Goal: Transaction & Acquisition: Purchase product/service

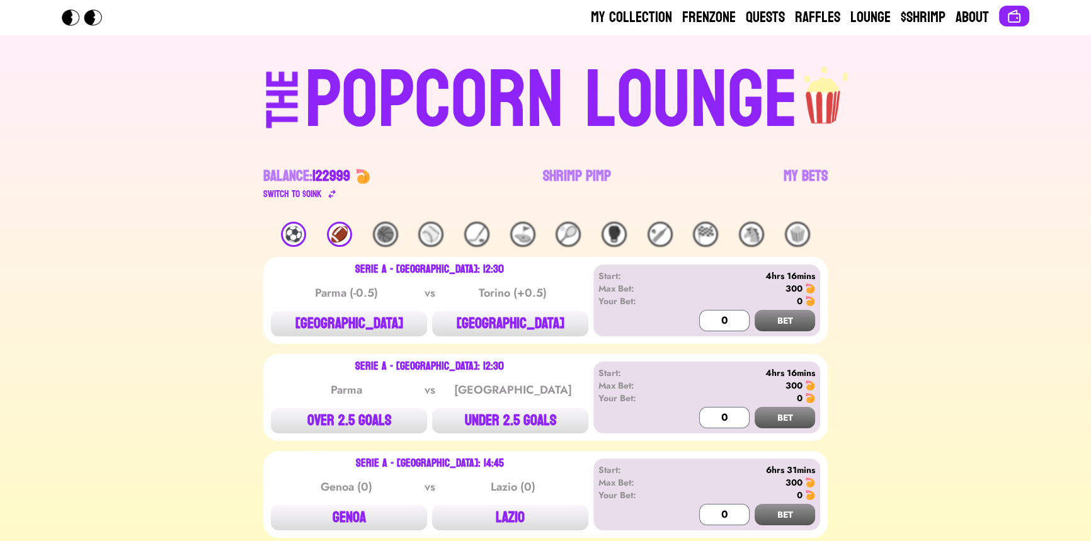
click at [297, 236] on div "⚽️" at bounding box center [293, 234] width 25 height 25
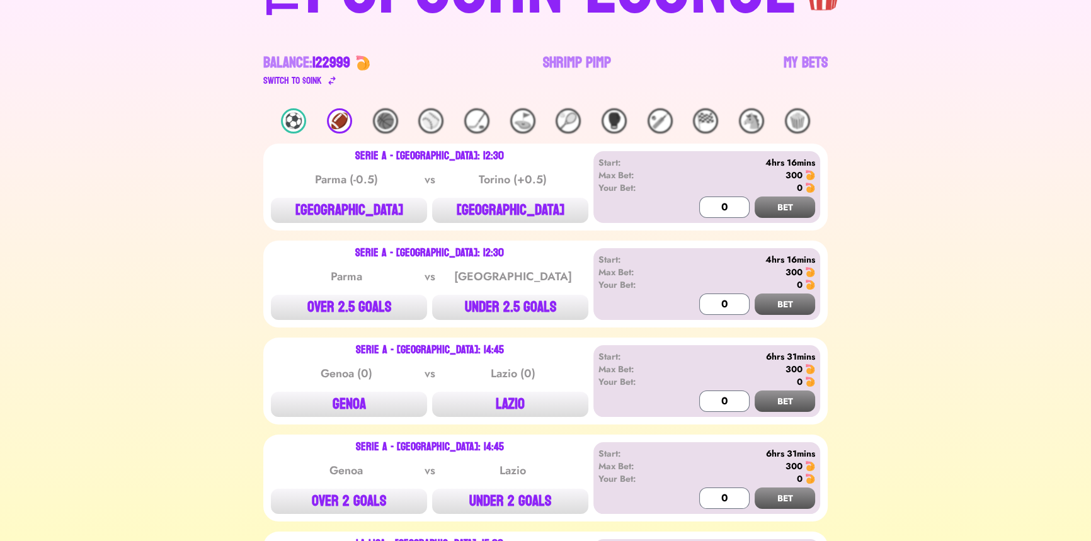
scroll to position [114, 0]
click at [588, 60] on link "Shrimp Pimp" at bounding box center [577, 69] width 68 height 35
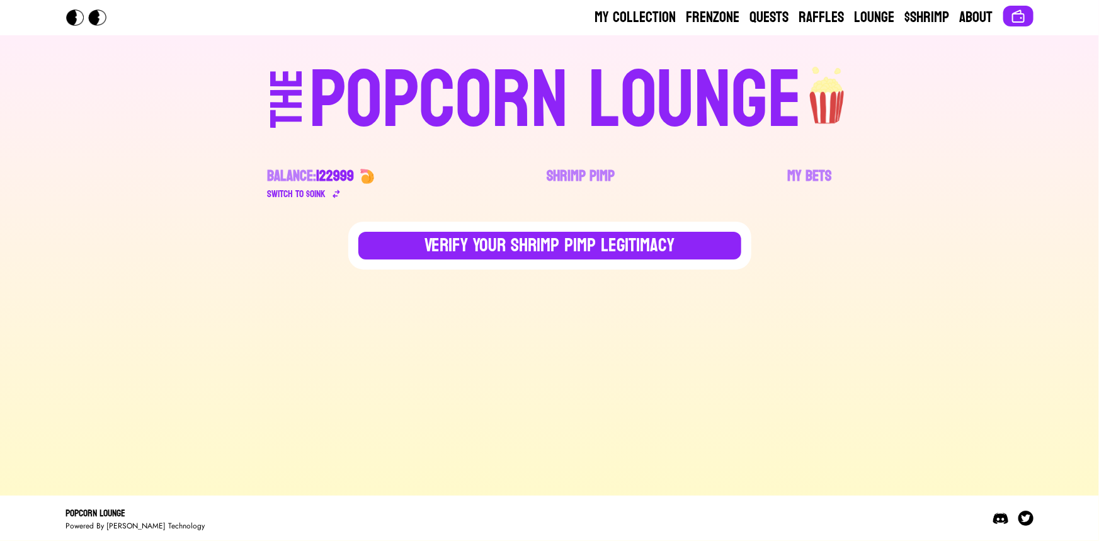
click at [424, 108] on div "POPCORN LOUNGE" at bounding box center [555, 100] width 493 height 81
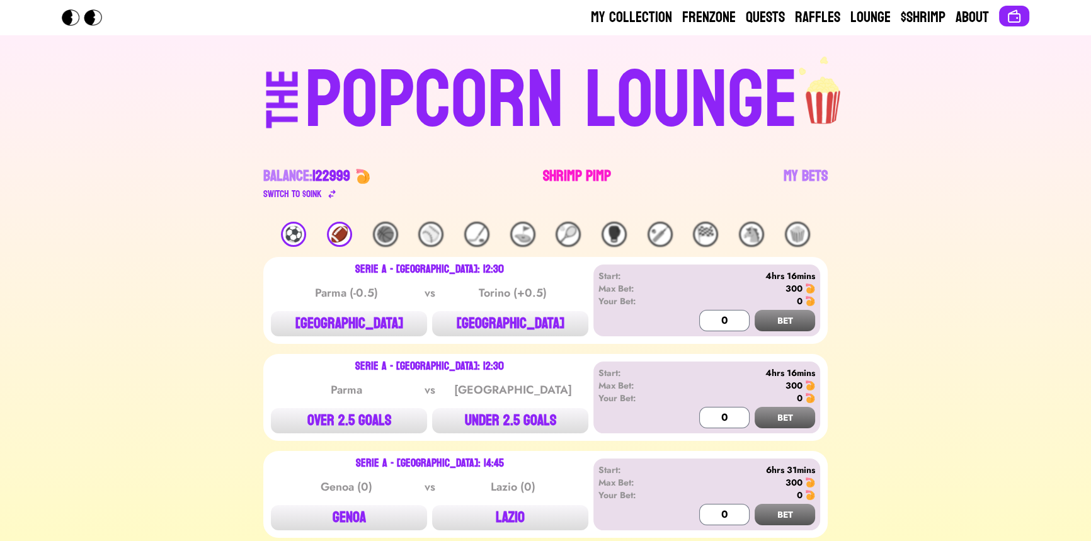
click at [581, 178] on link "Shrimp Pimp" at bounding box center [577, 183] width 68 height 35
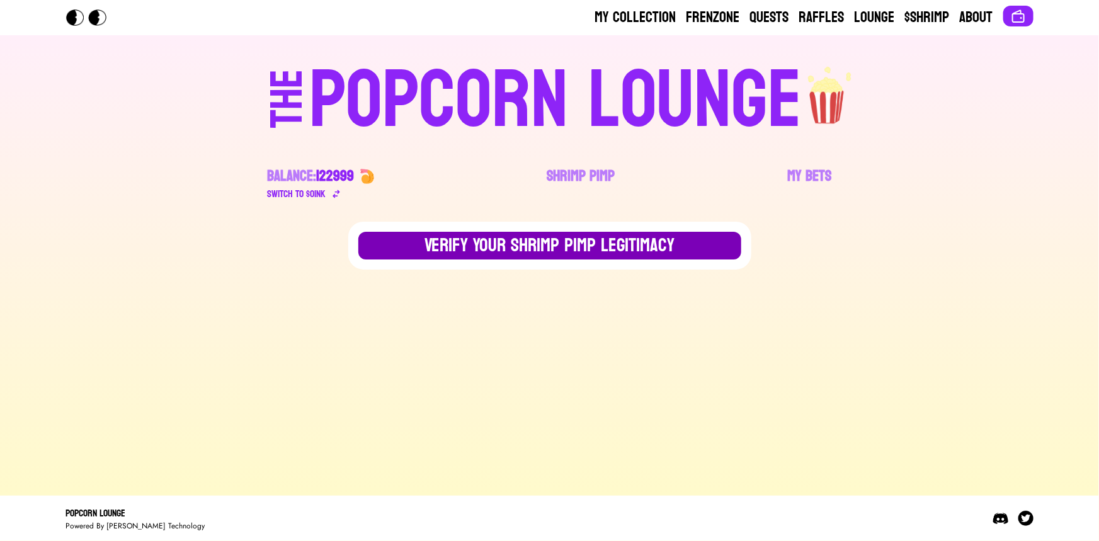
click at [491, 254] on button "Verify Your Shrimp Pimp Legitimacy" at bounding box center [549, 246] width 383 height 28
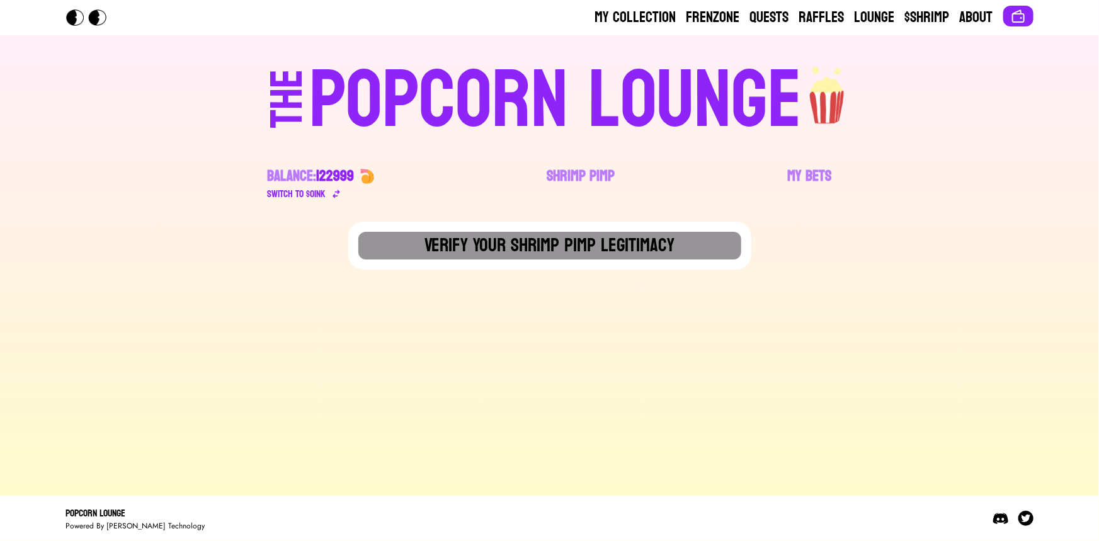
click at [370, 108] on div "POPCORN LOUNGE" at bounding box center [555, 100] width 493 height 81
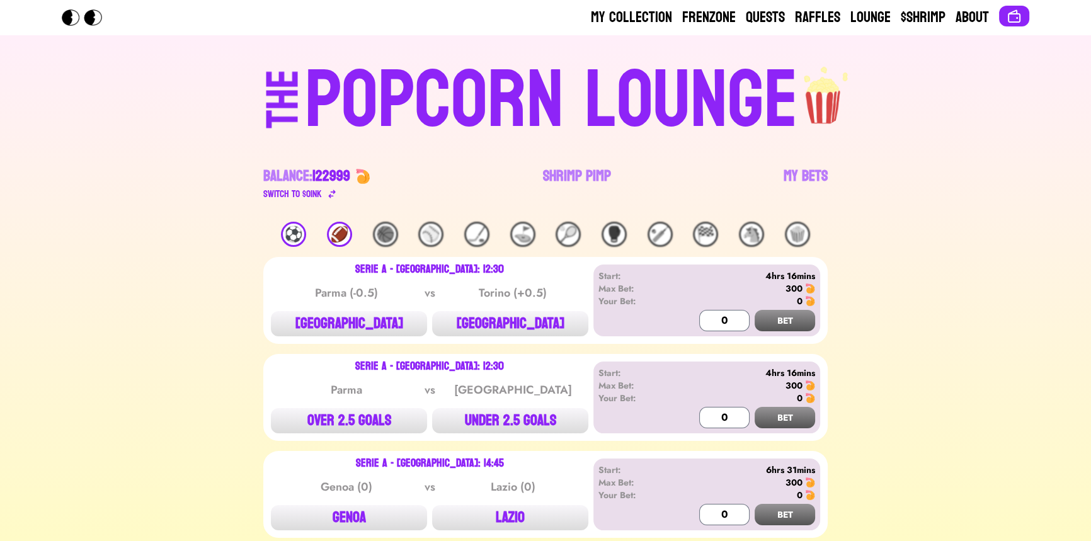
click at [293, 240] on div "⚽️" at bounding box center [293, 234] width 25 height 25
click at [533, 333] on button "[GEOGRAPHIC_DATA]" at bounding box center [510, 323] width 156 height 25
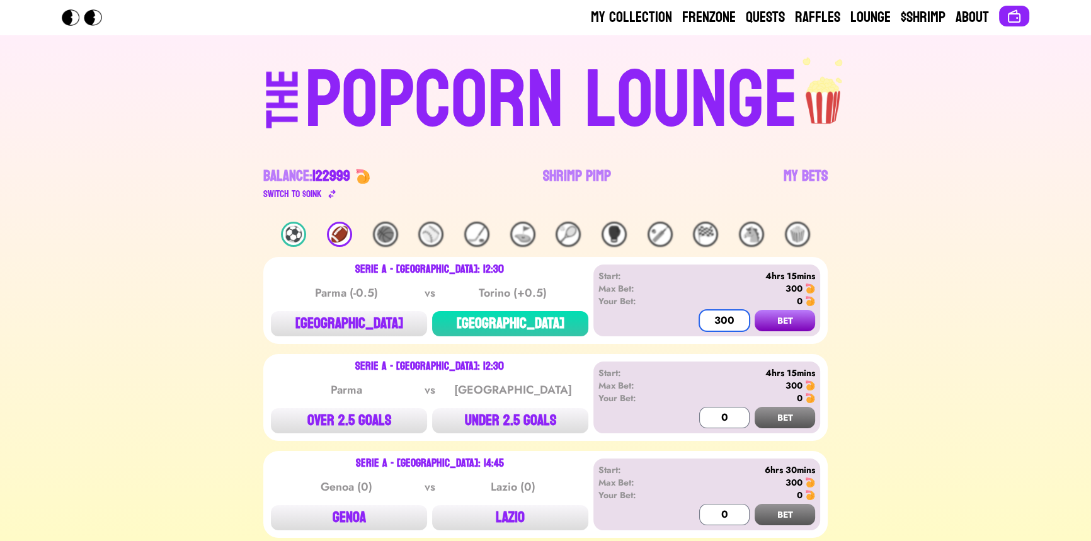
type input "300"
click at [754, 310] on button "BET" at bounding box center [784, 320] width 60 height 21
click at [782, 330] on button "BET" at bounding box center [784, 320] width 60 height 21
click at [1007, 18] on img at bounding box center [1013, 16] width 15 height 15
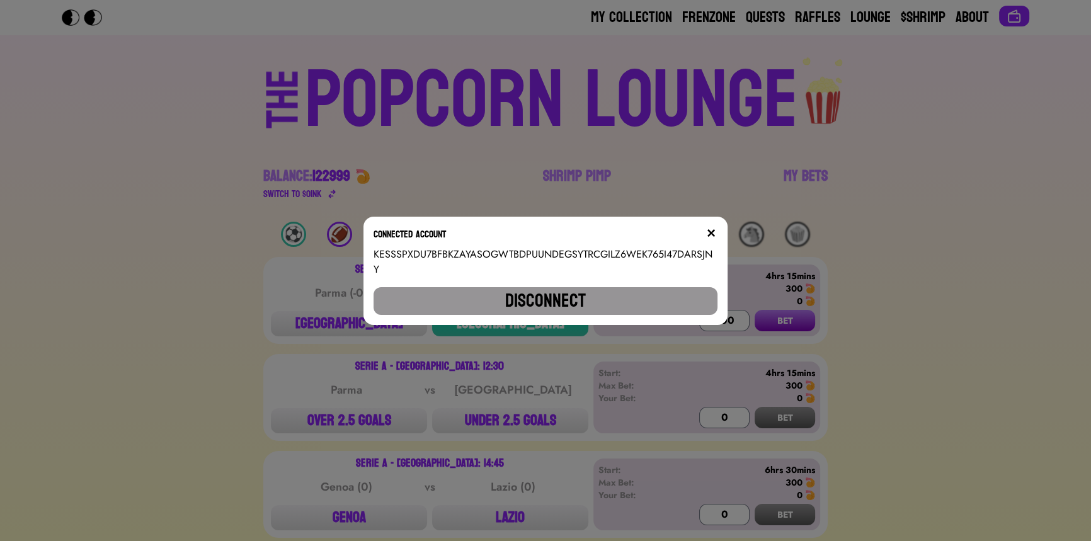
click at [553, 300] on button "Disconnect" at bounding box center [544, 301] width 343 height 28
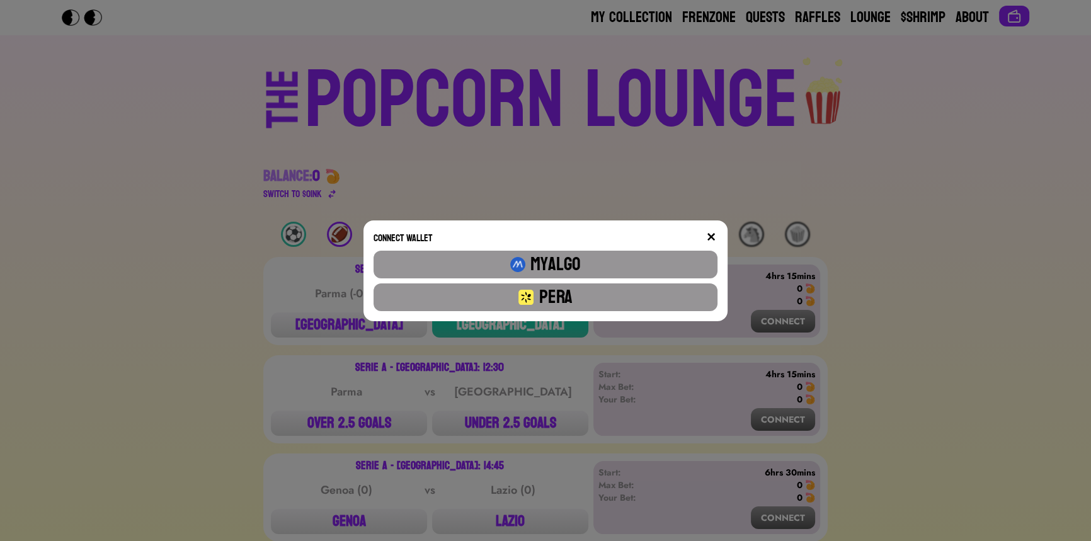
click at [560, 297] on button "Pera" at bounding box center [544, 297] width 343 height 28
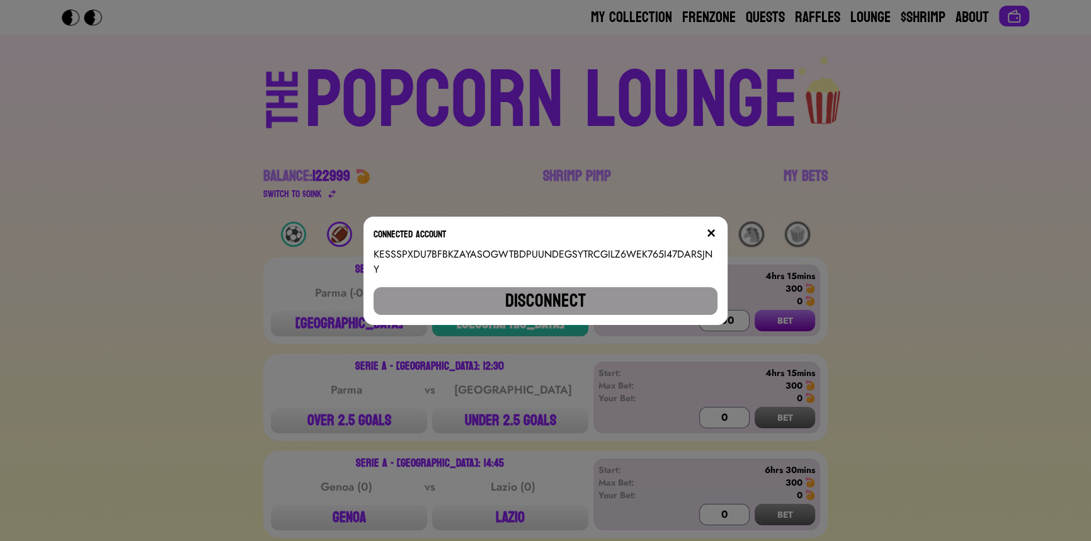
click at [716, 238] on img at bounding box center [711, 233] width 10 height 10
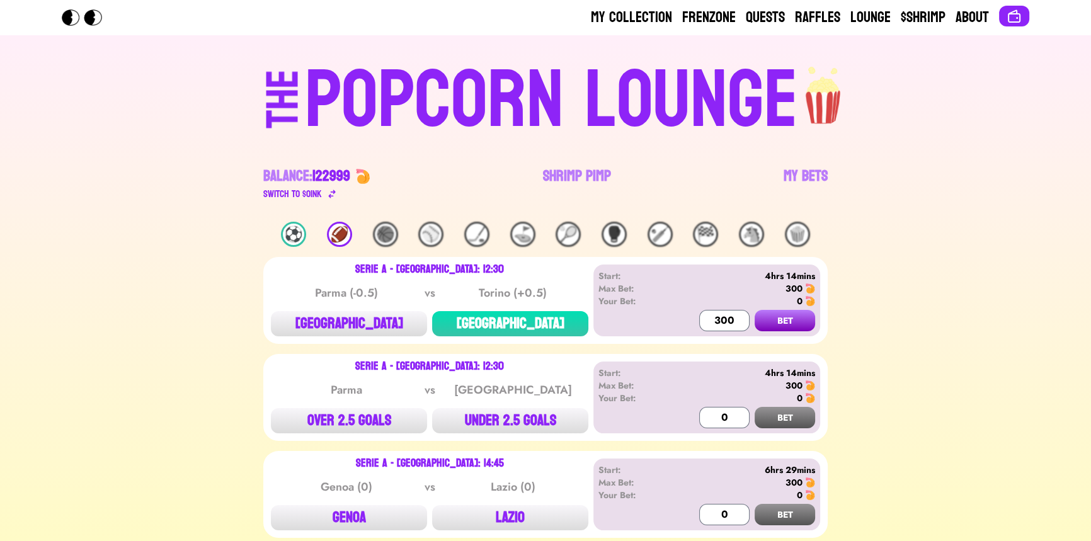
click at [768, 317] on button "BET" at bounding box center [784, 320] width 60 height 21
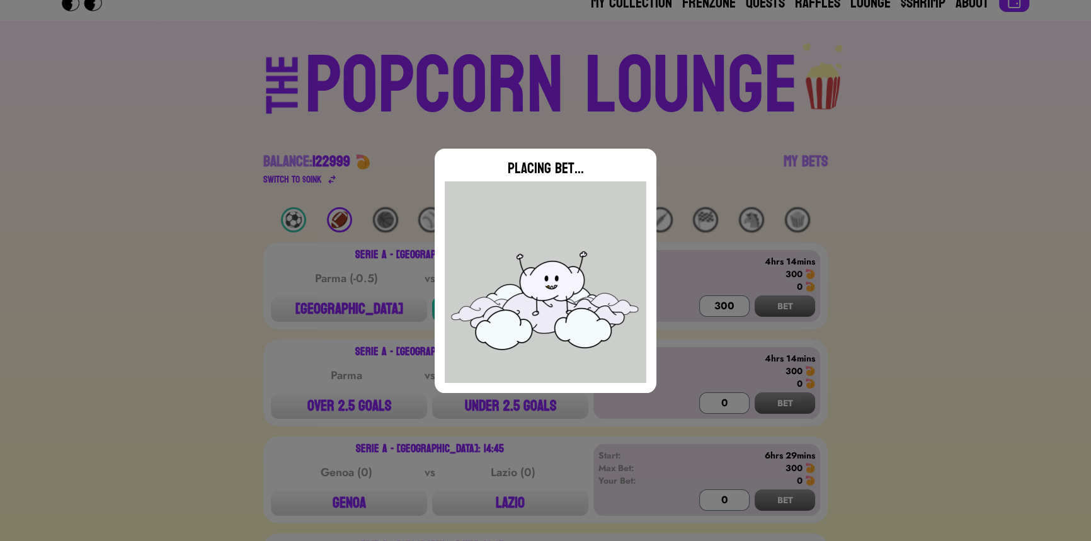
type input "0"
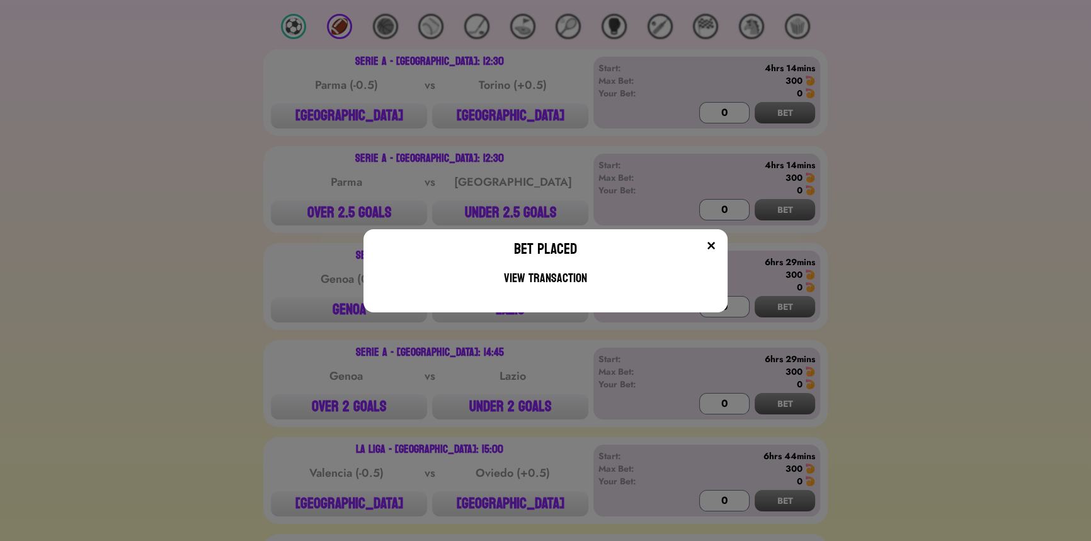
scroll to position [229, 0]
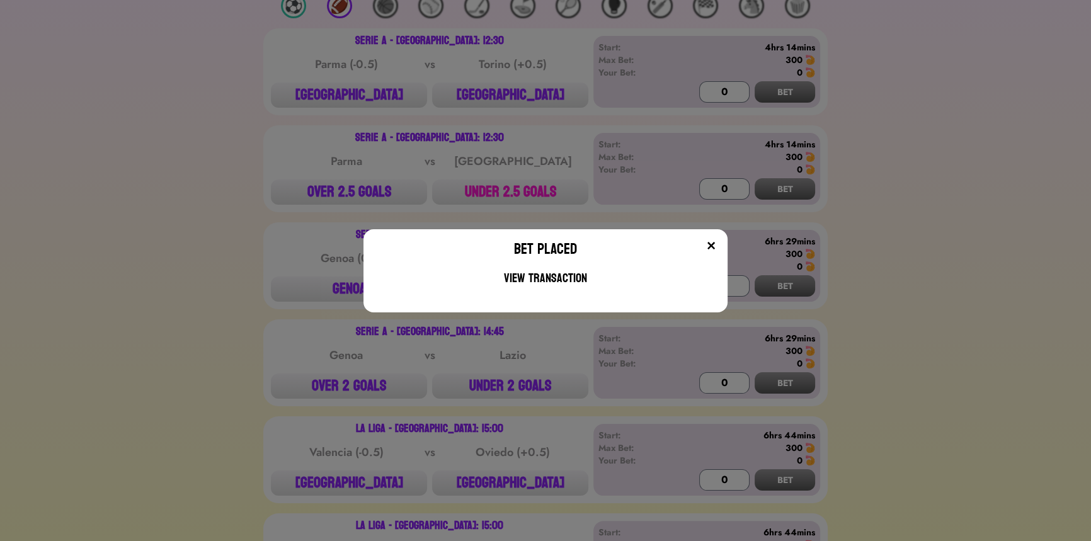
drag, startPoint x: 485, startPoint y: 172, endPoint x: 502, endPoint y: 198, distance: 31.1
click at [485, 172] on div "Bet Placed View Transaction" at bounding box center [545, 270] width 1091 height 541
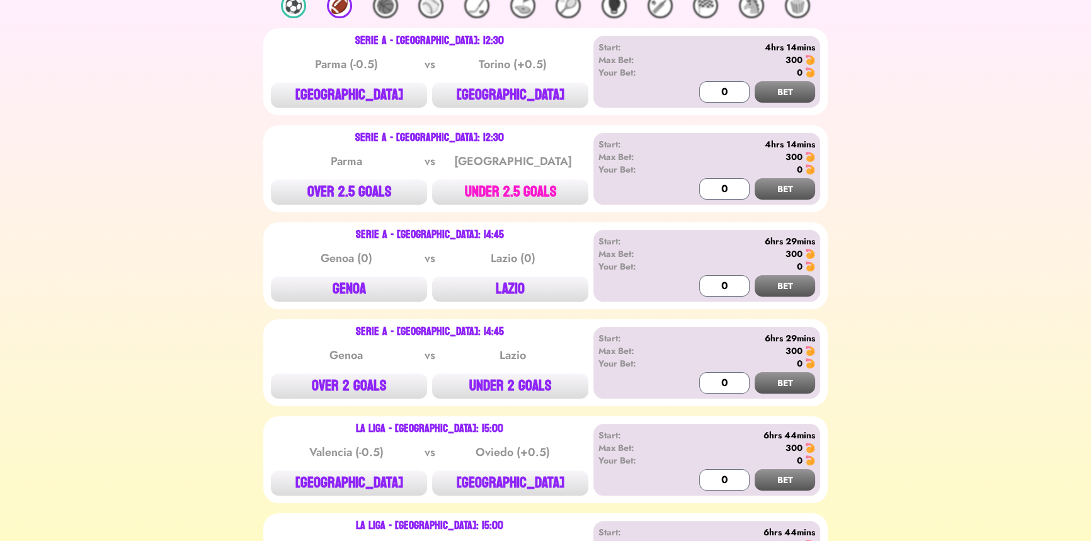
click at [502, 198] on button "UNDER 2.5 GOALS" at bounding box center [510, 191] width 156 height 25
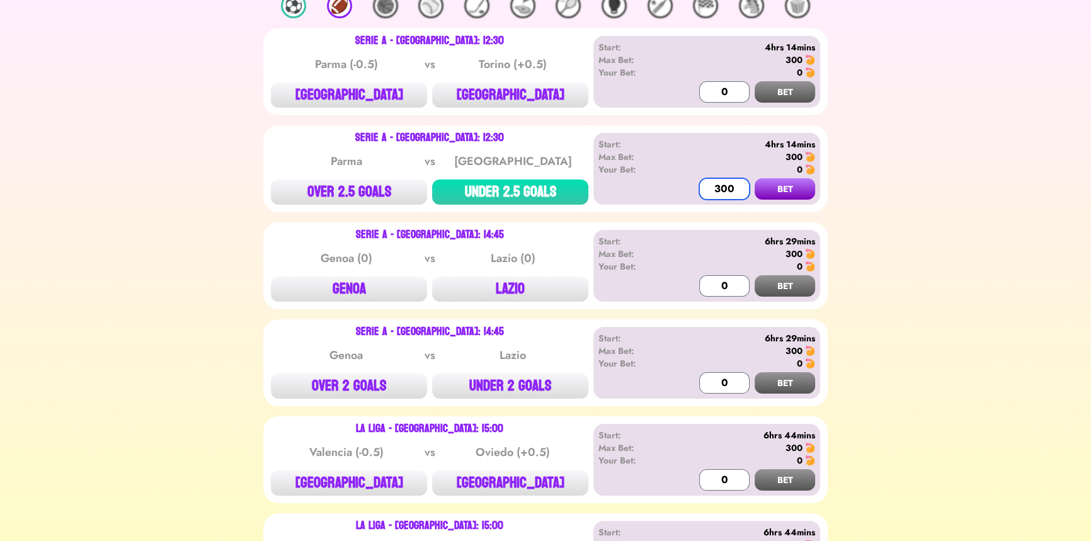
type input "300"
click at [754, 178] on button "BET" at bounding box center [784, 188] width 60 height 21
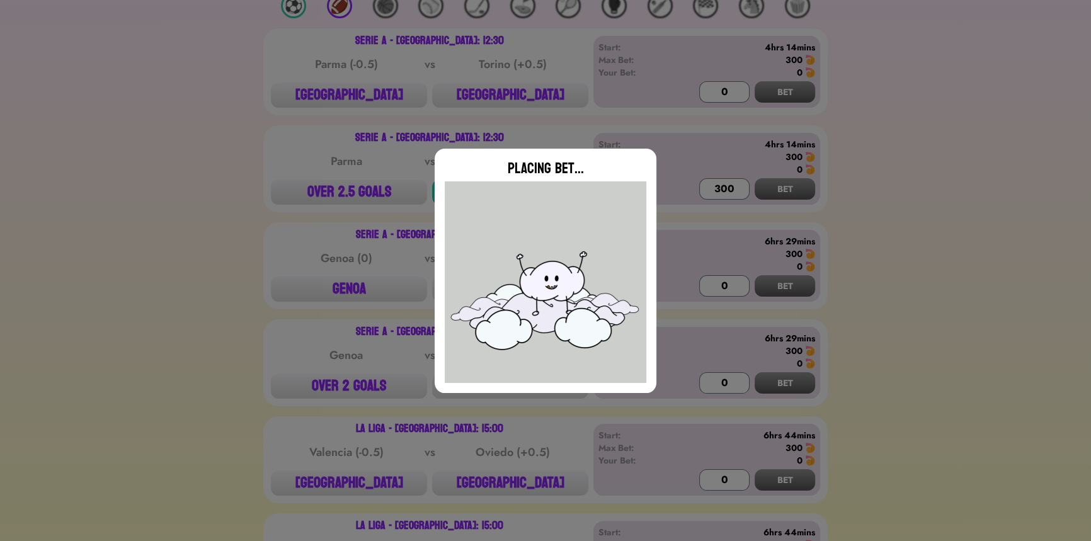
type input "0"
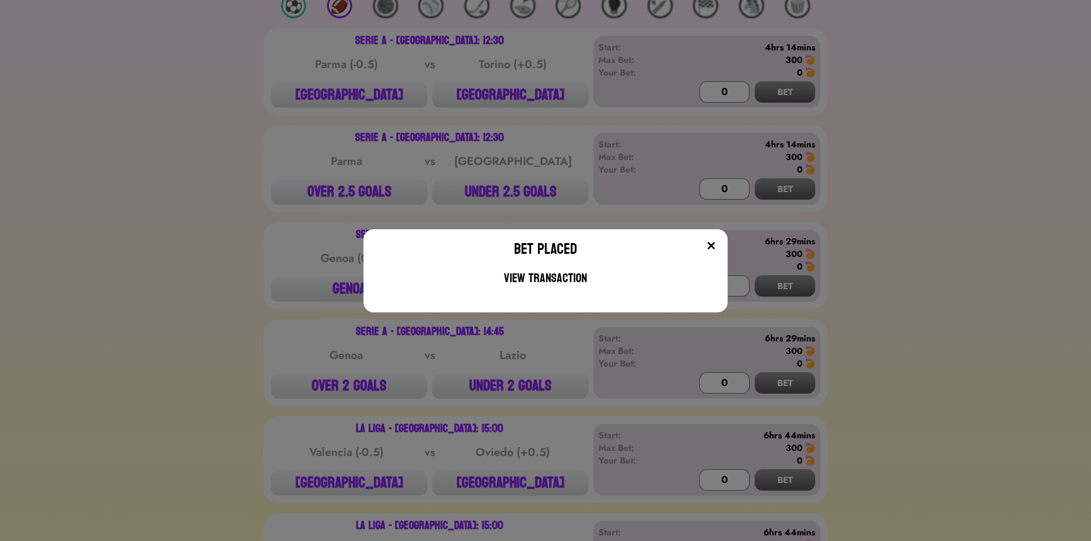
click at [258, 184] on div "Bet Placed View Transaction" at bounding box center [545, 270] width 1091 height 541
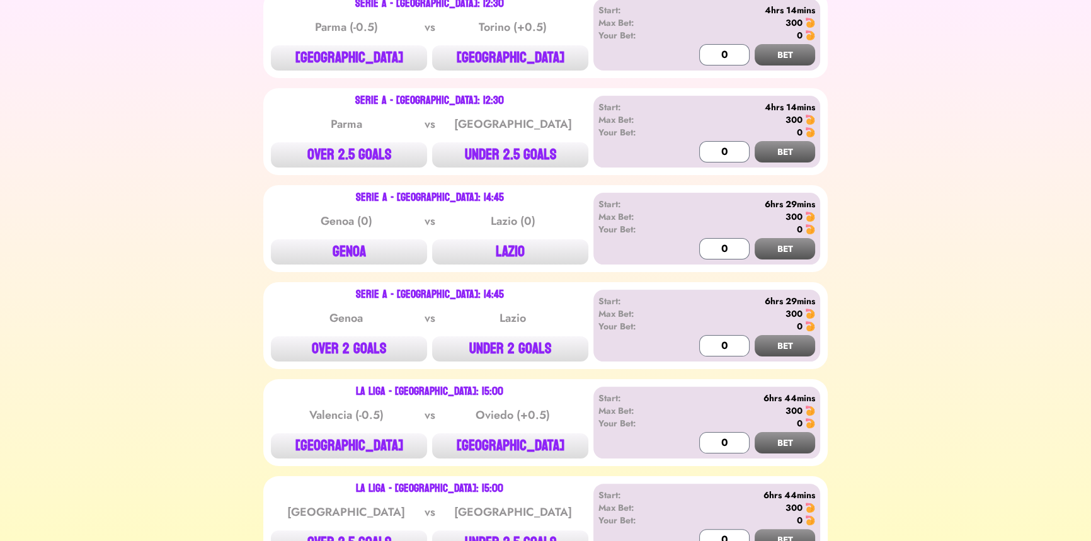
scroll to position [286, 0]
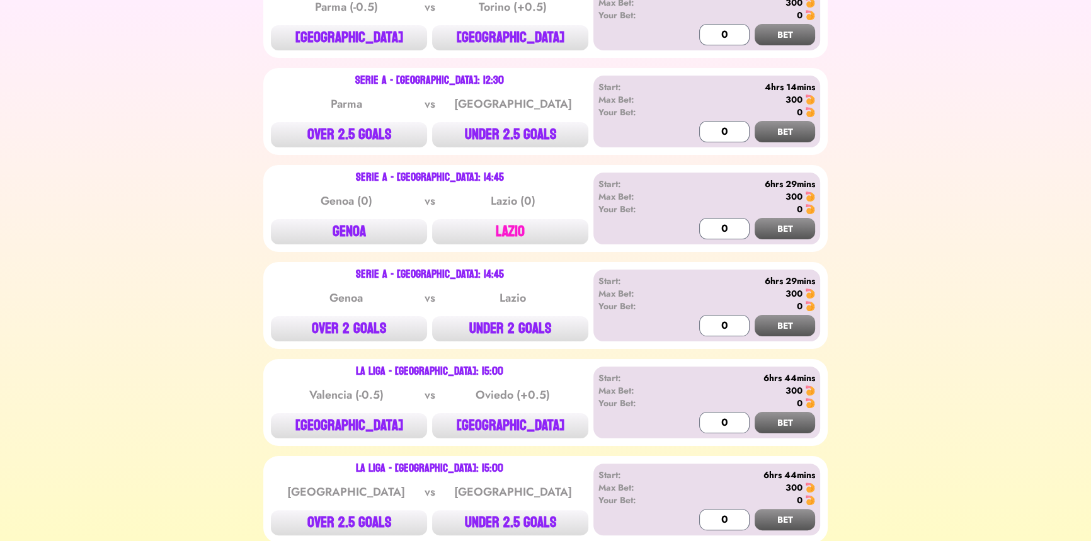
click at [497, 221] on button "LAZIO" at bounding box center [510, 231] width 156 height 25
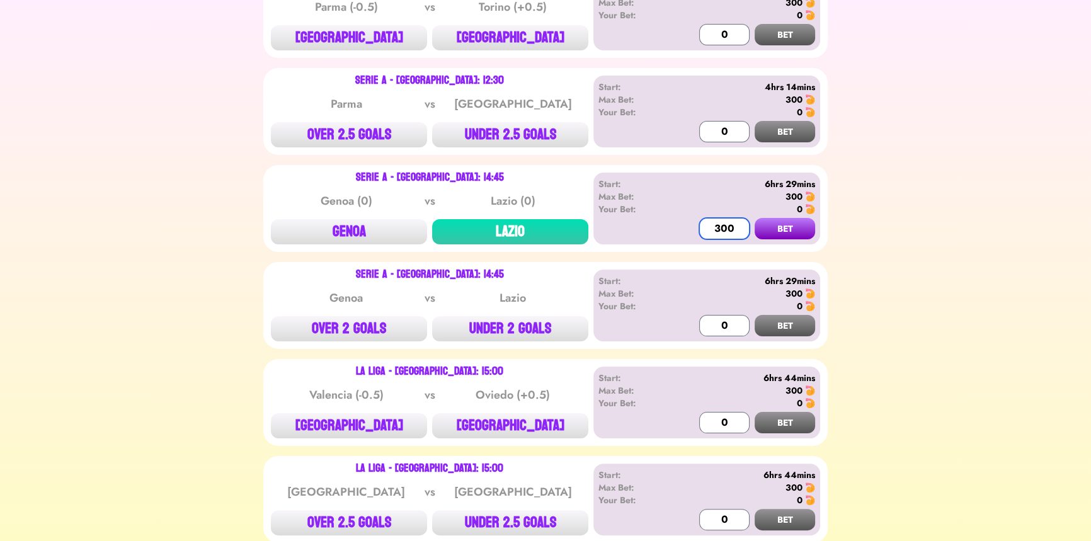
type input "300"
click at [754, 218] on button "BET" at bounding box center [784, 228] width 60 height 21
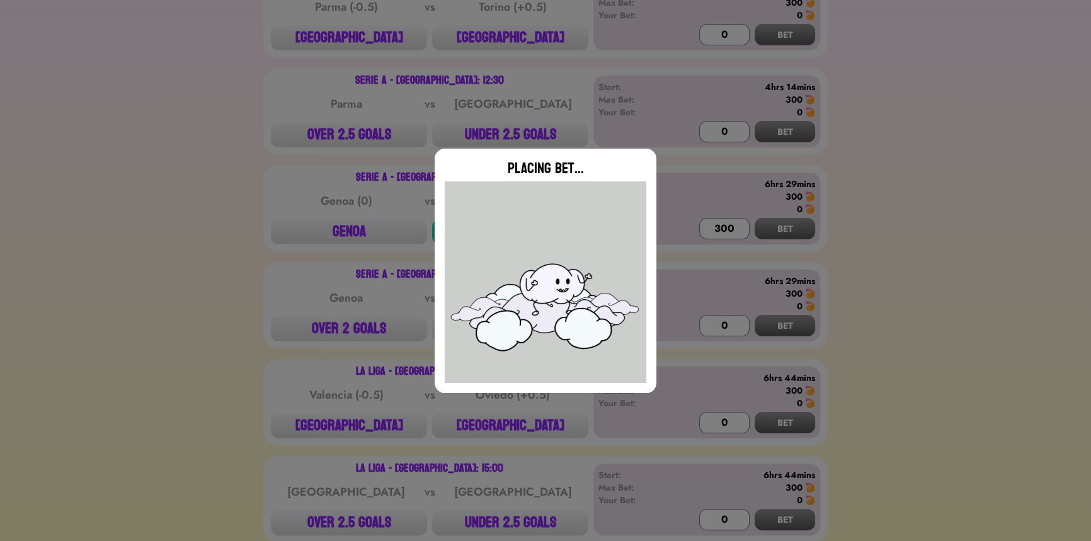
type input "0"
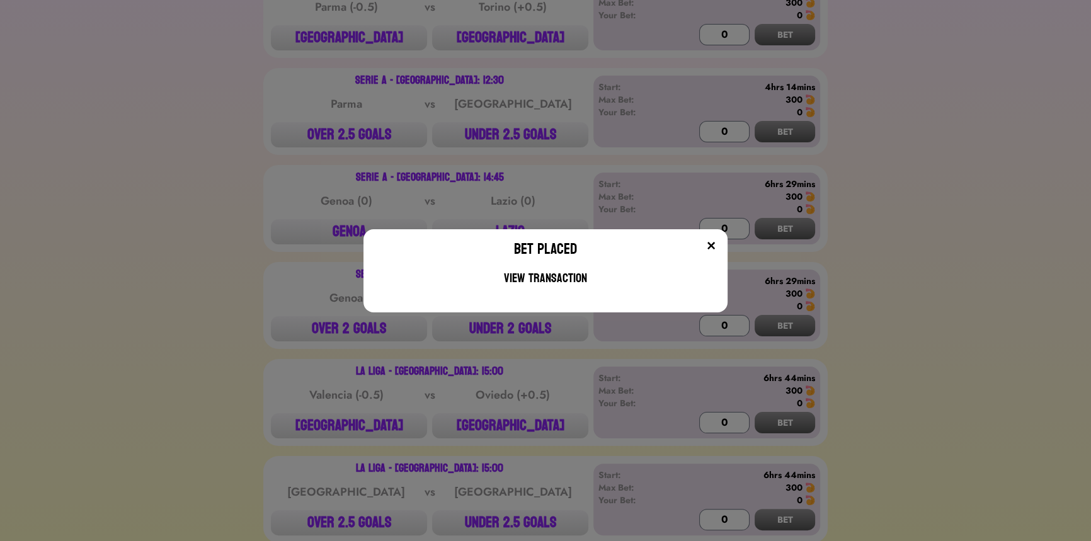
click at [329, 244] on div "Bet Placed View Transaction" at bounding box center [545, 270] width 1091 height 541
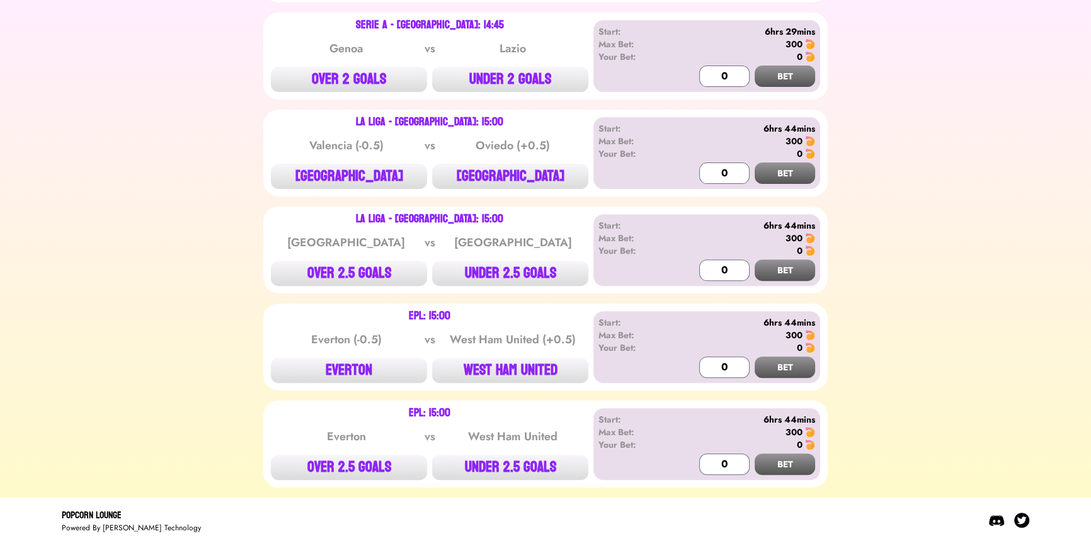
scroll to position [535, 0]
drag, startPoint x: 350, startPoint y: 135, endPoint x: 358, endPoint y: 136, distance: 8.3
click at [358, 136] on div "Valencia (-0.5) vs Oviedo (+0.5)" at bounding box center [429, 145] width 317 height 25
click at [358, 174] on button "[GEOGRAPHIC_DATA]" at bounding box center [349, 176] width 156 height 25
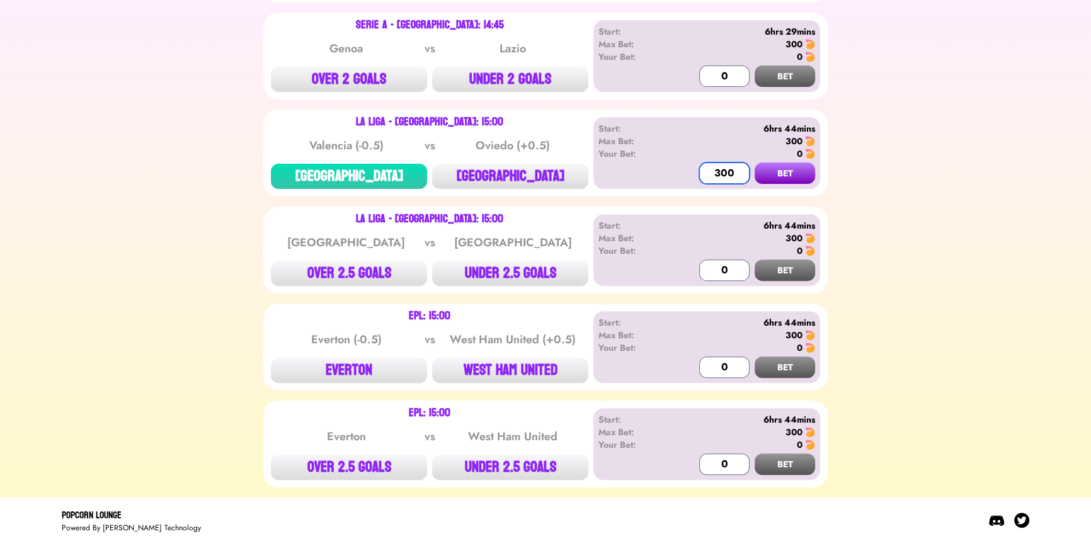
type input "300"
click at [754, 162] on button "BET" at bounding box center [784, 172] width 60 height 21
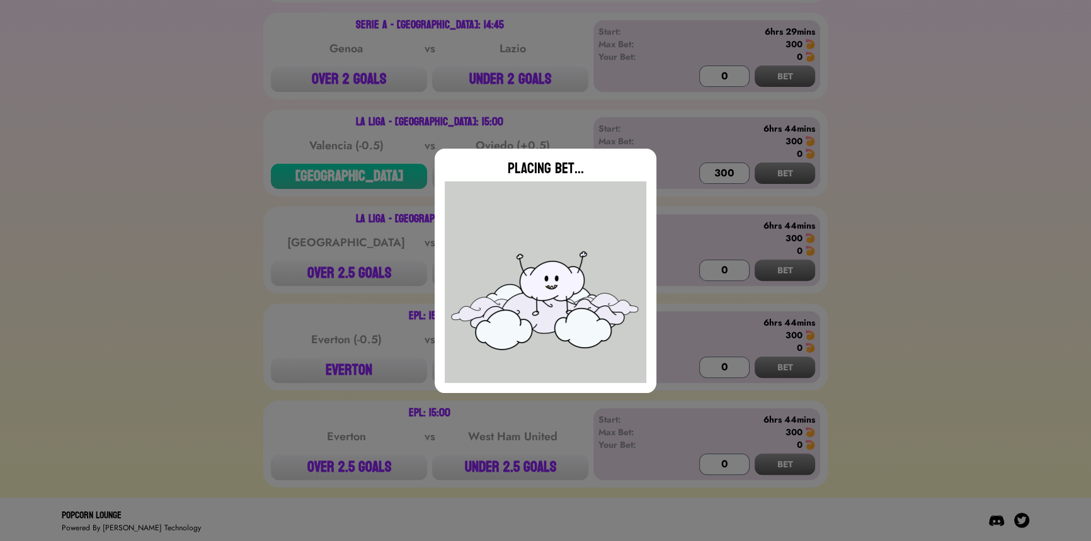
type input "0"
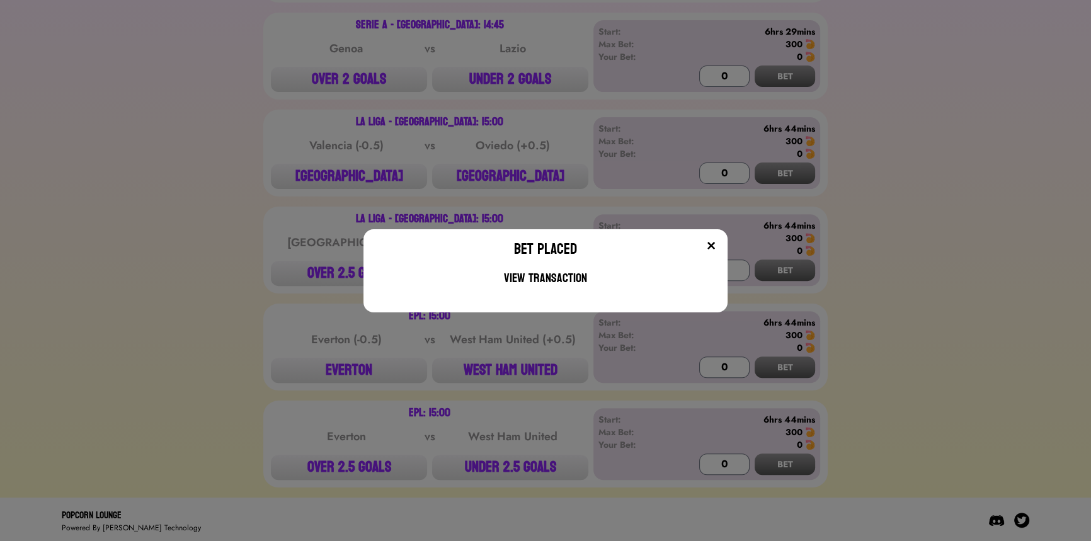
click at [229, 292] on div "Bet Placed View Transaction" at bounding box center [545, 270] width 1091 height 541
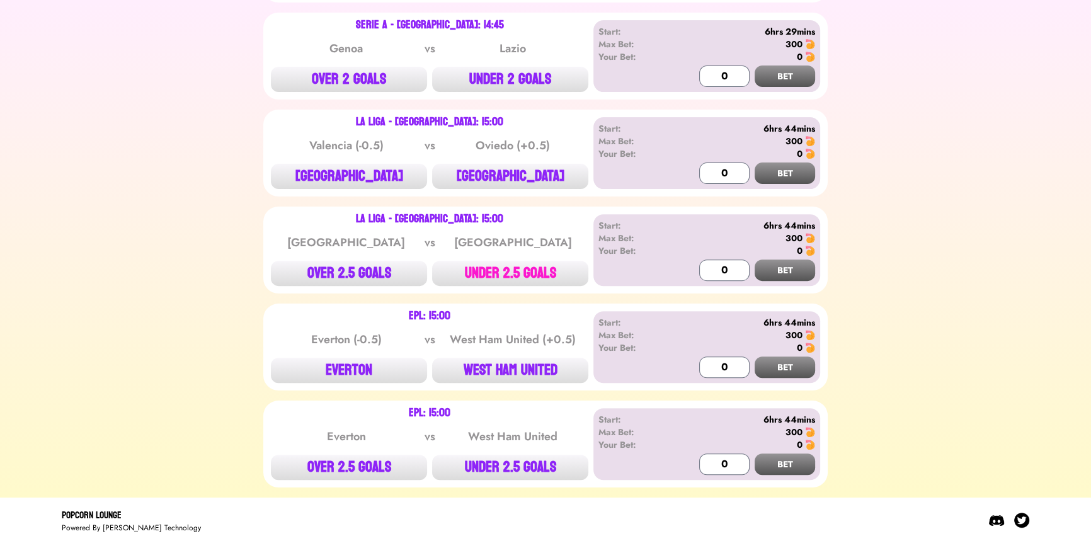
click at [479, 264] on button "UNDER 2.5 GOALS" at bounding box center [510, 273] width 156 height 25
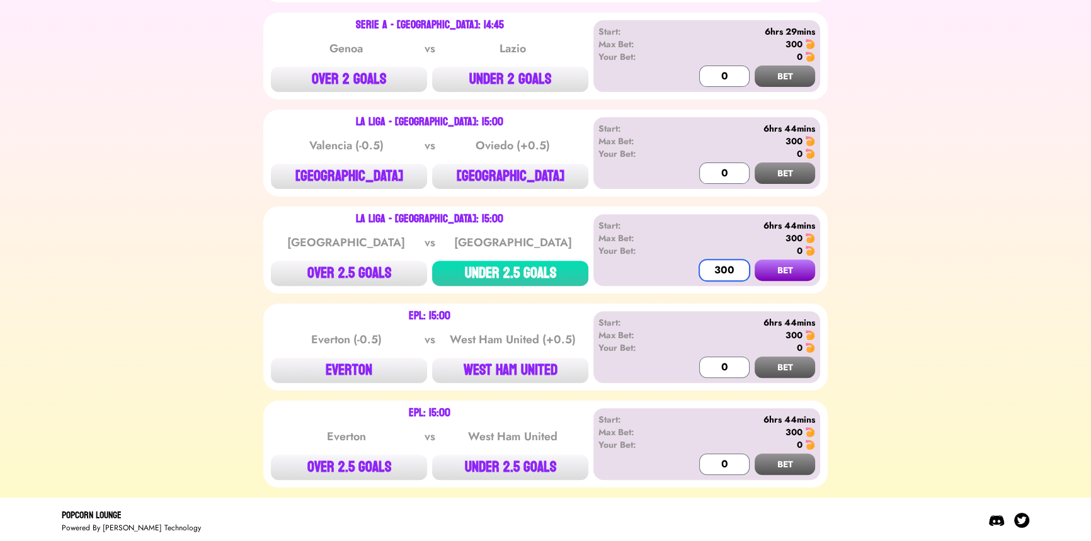
type input "300"
click at [754, 259] on button "BET" at bounding box center [784, 269] width 60 height 21
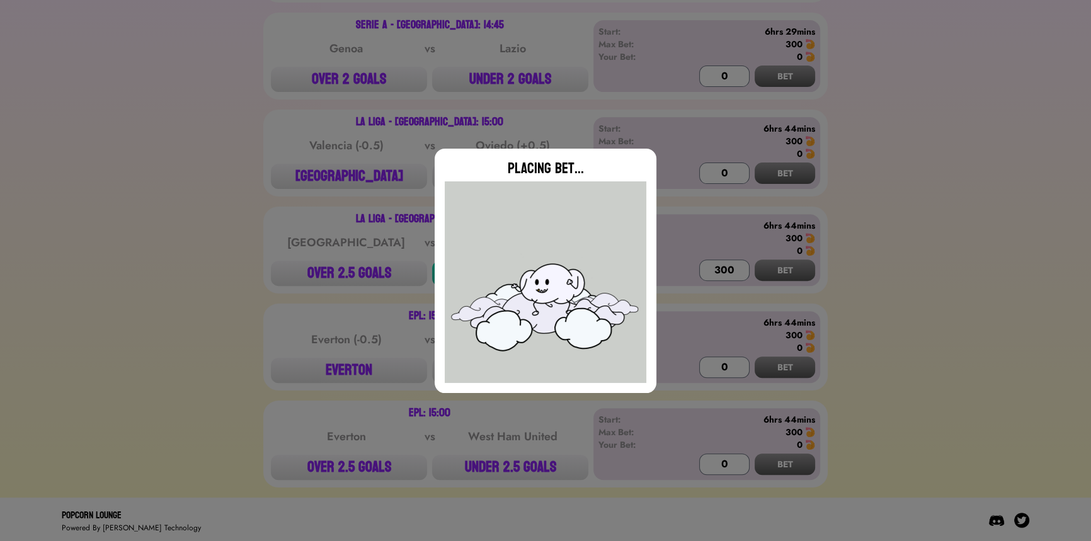
type input "0"
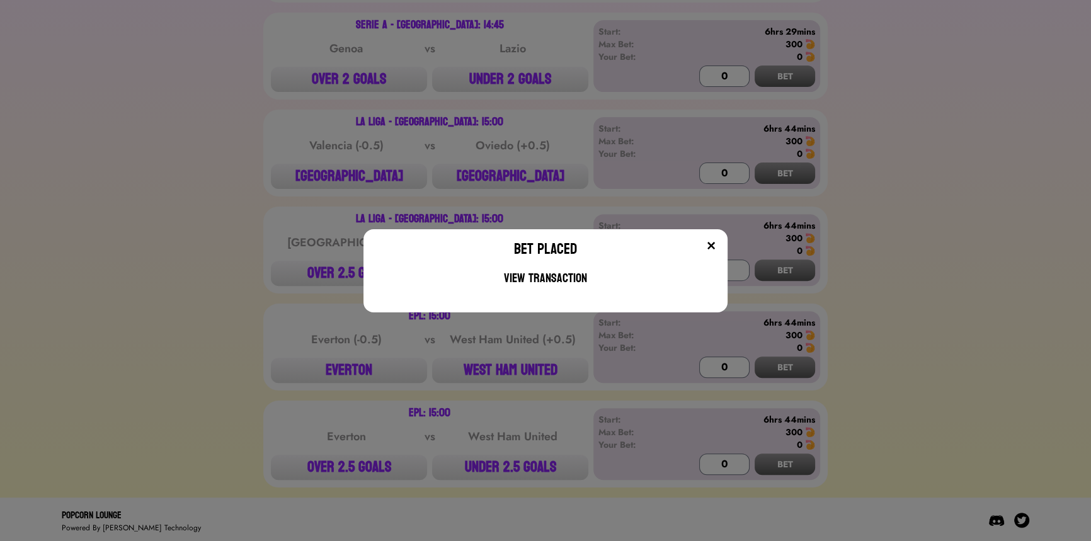
click at [294, 367] on div "Bet Placed View Transaction" at bounding box center [545, 270] width 1091 height 541
click at [294, 366] on button "EVERTON" at bounding box center [349, 370] width 156 height 25
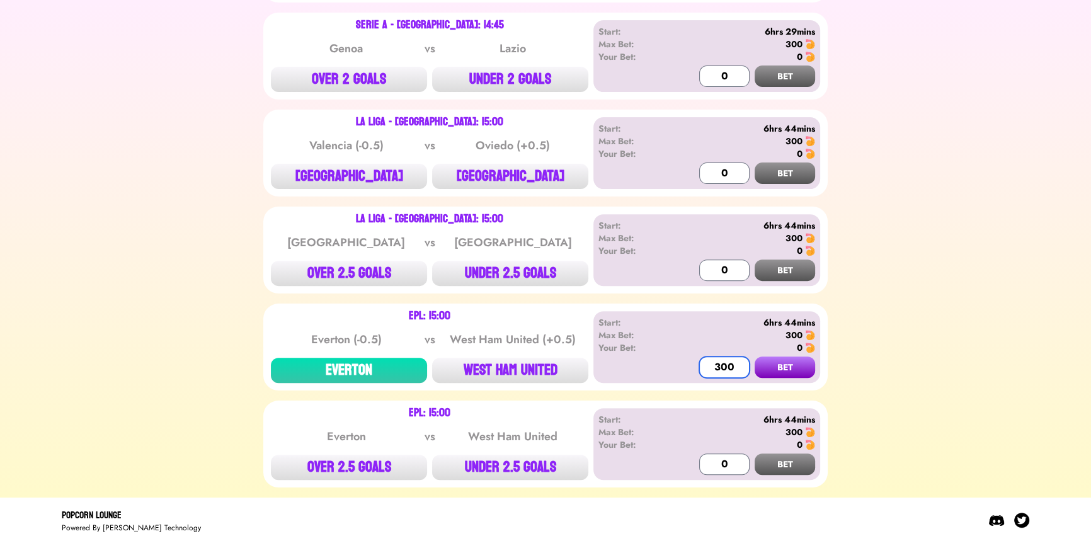
type input "300"
click at [754, 356] on button "BET" at bounding box center [784, 366] width 60 height 21
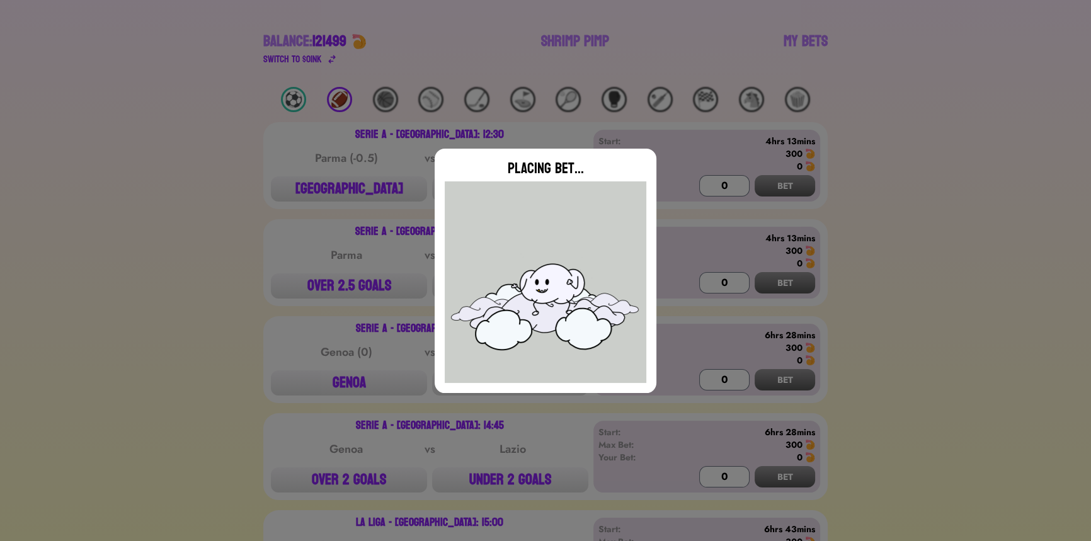
scroll to position [0, 0]
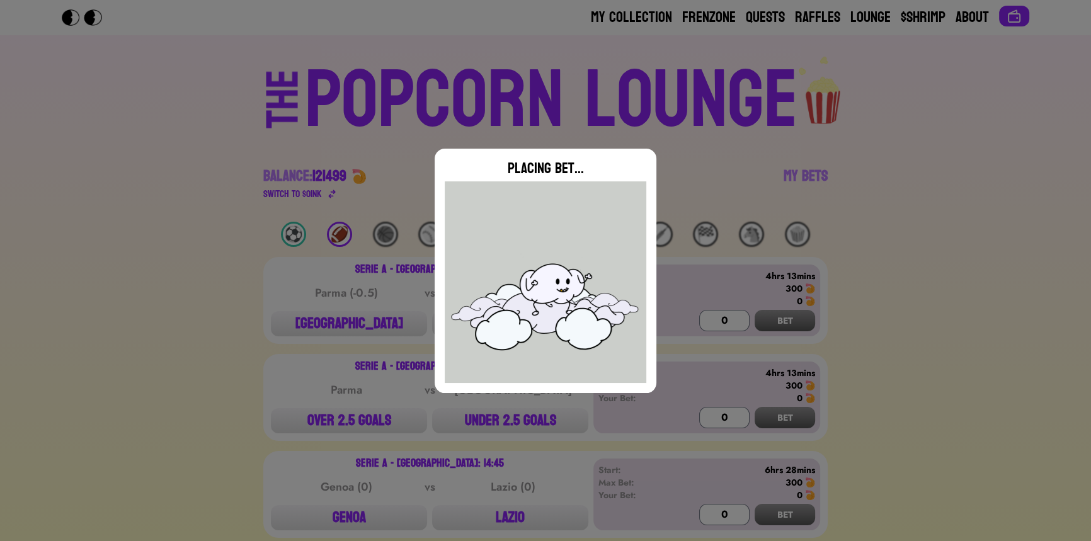
type input "0"
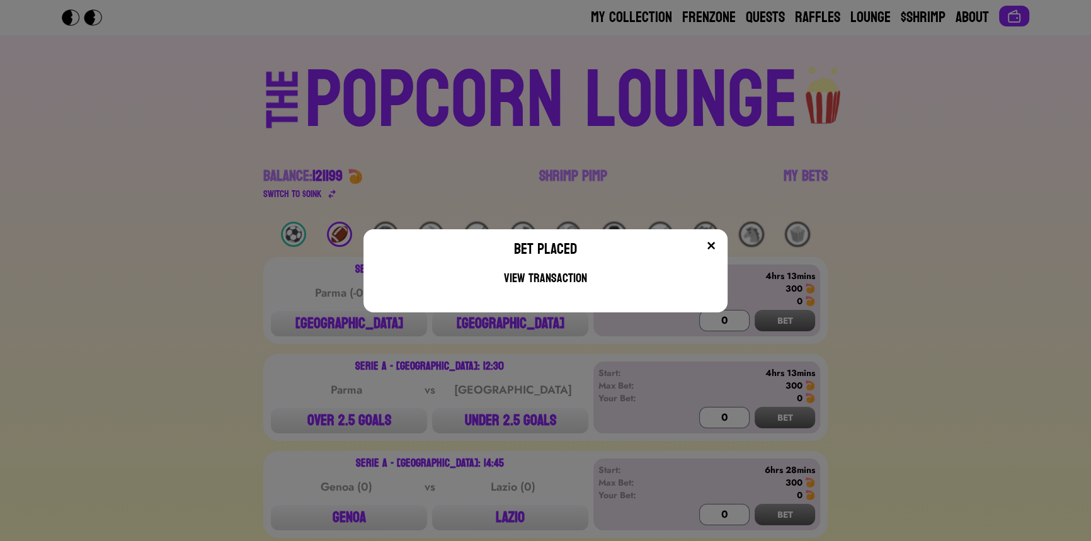
click at [196, 161] on div "Bet Placed View Transaction" at bounding box center [545, 270] width 1091 height 541
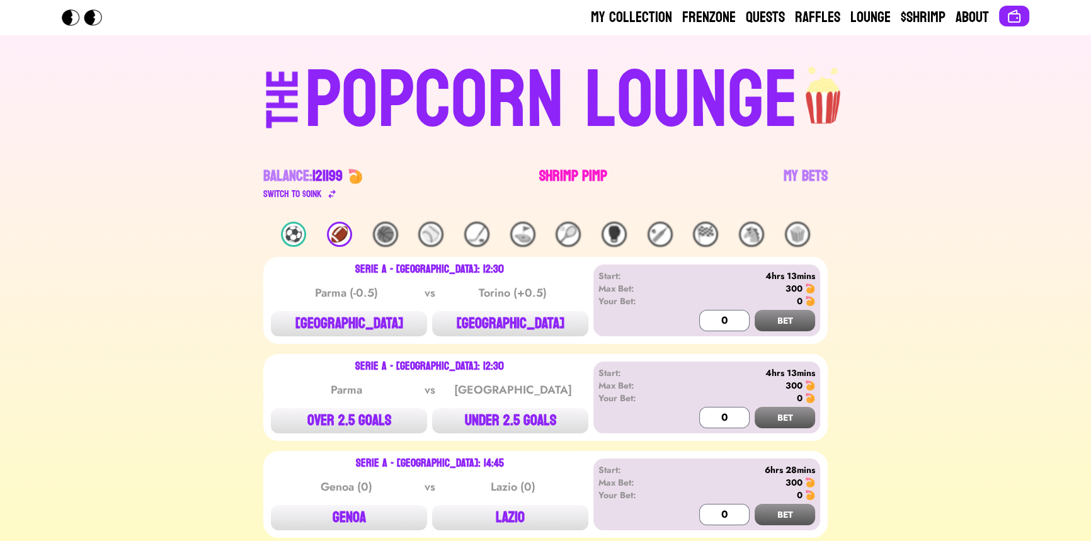
click at [560, 174] on link "Shrimp Pimp" at bounding box center [573, 183] width 68 height 35
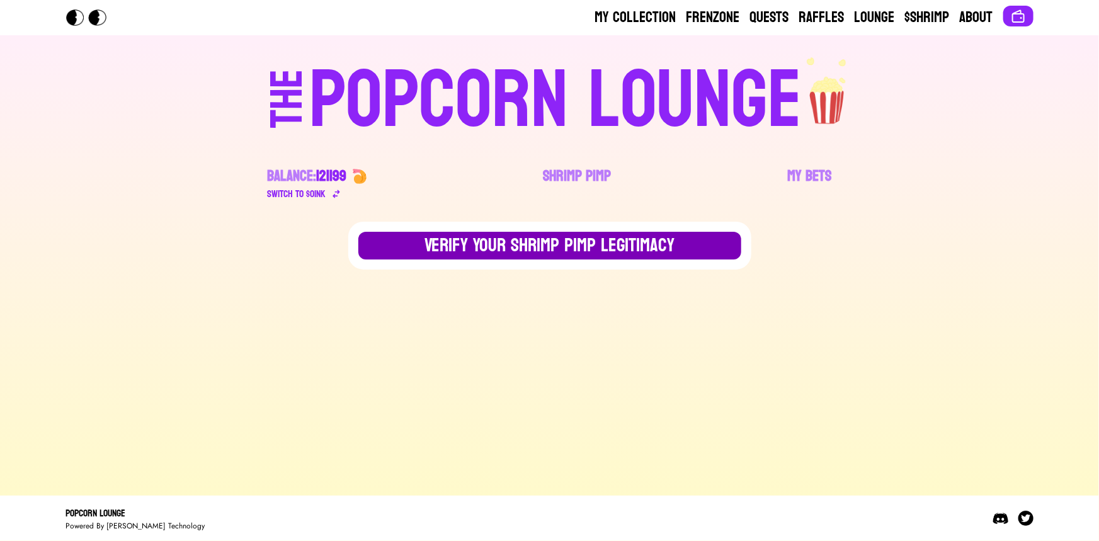
click at [450, 256] on button "Verify Your Shrimp Pimp Legitimacy" at bounding box center [549, 246] width 383 height 28
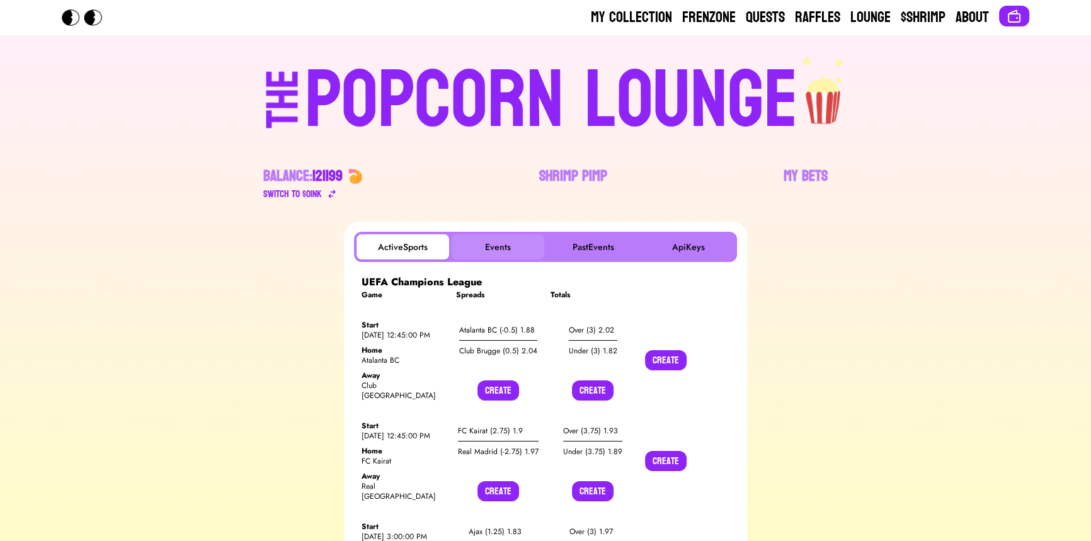
click at [497, 235] on button "Events" at bounding box center [497, 246] width 93 height 25
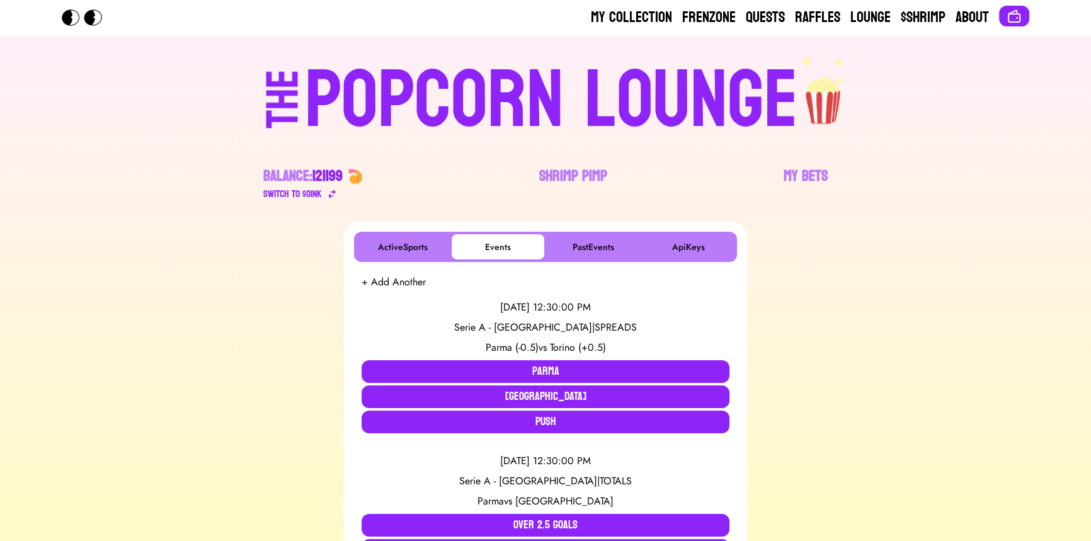
click at [526, 99] on div "POPCORN LOUNGE" at bounding box center [551, 100] width 493 height 81
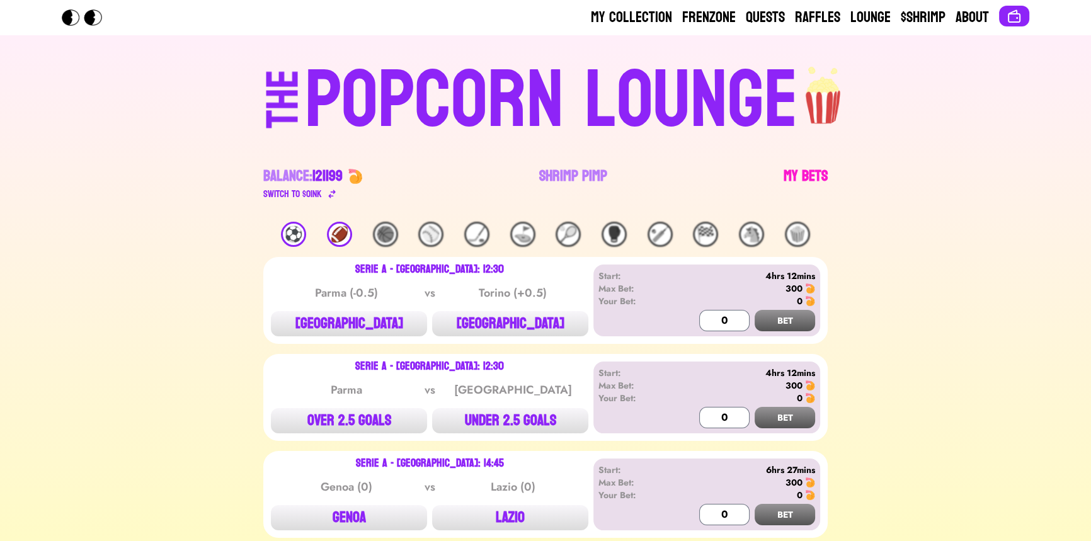
click at [800, 168] on link "My Bets" at bounding box center [805, 183] width 44 height 35
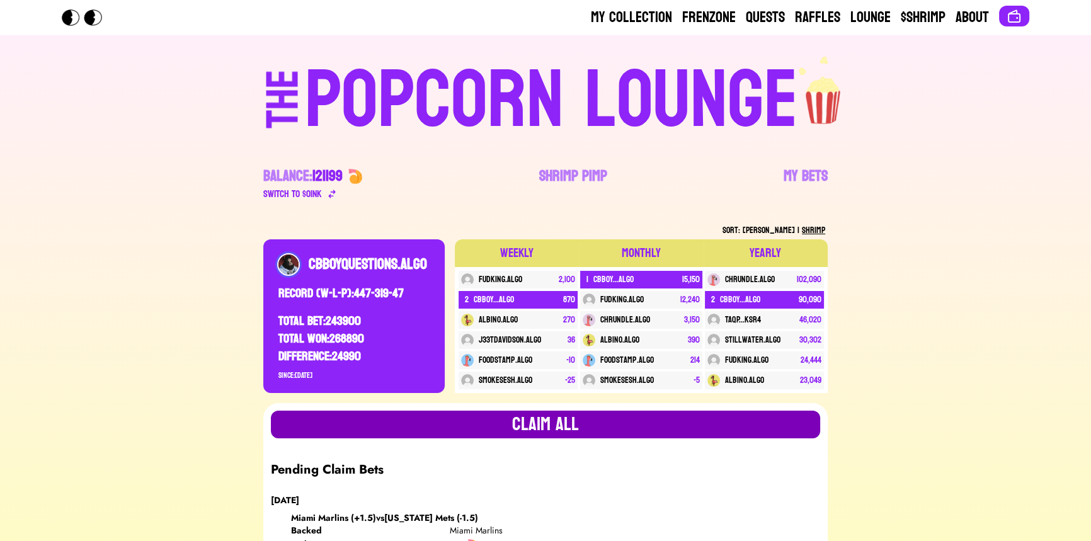
click at [476, 421] on button "Claim all" at bounding box center [545, 425] width 549 height 28
